Goal: Navigation & Orientation: Go to known website

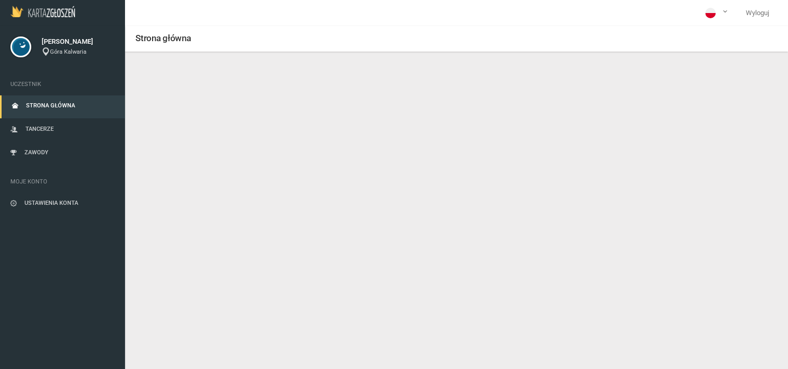
click at [43, 12] on img at bounding box center [42, 11] width 65 height 11
